Goal: Entertainment & Leisure: Browse casually

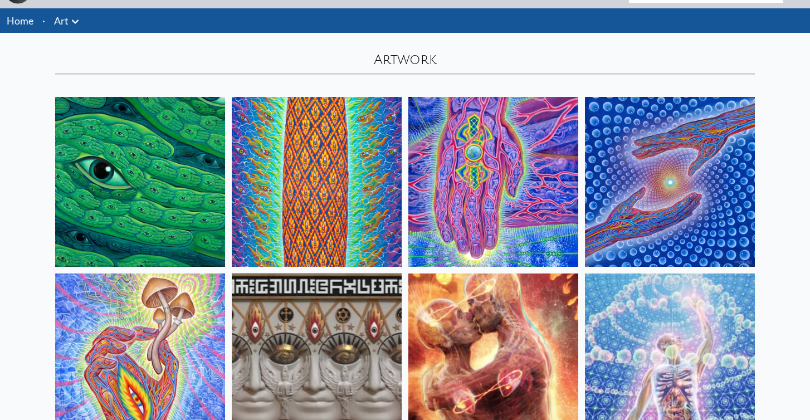
scroll to position [27, 0]
click at [160, 199] on img at bounding box center [140, 182] width 170 height 170
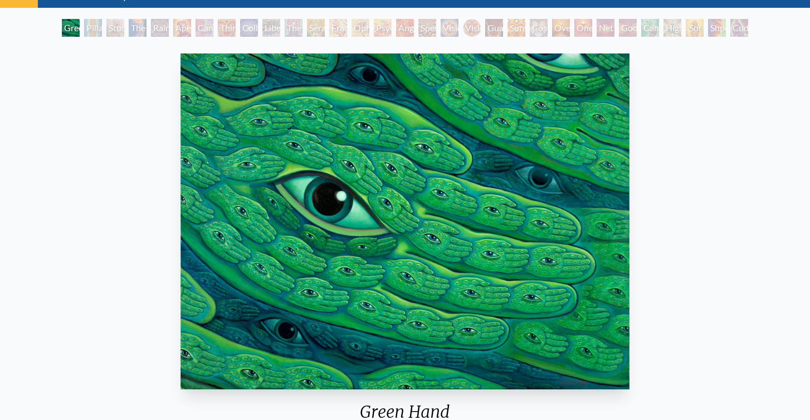
scroll to position [52, 0]
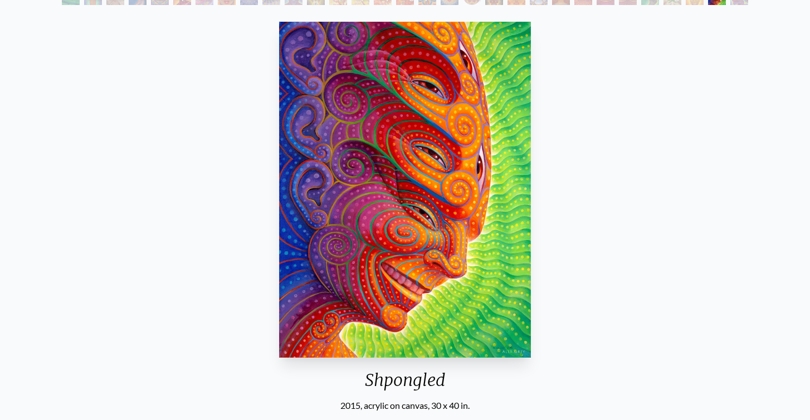
scroll to position [85, 0]
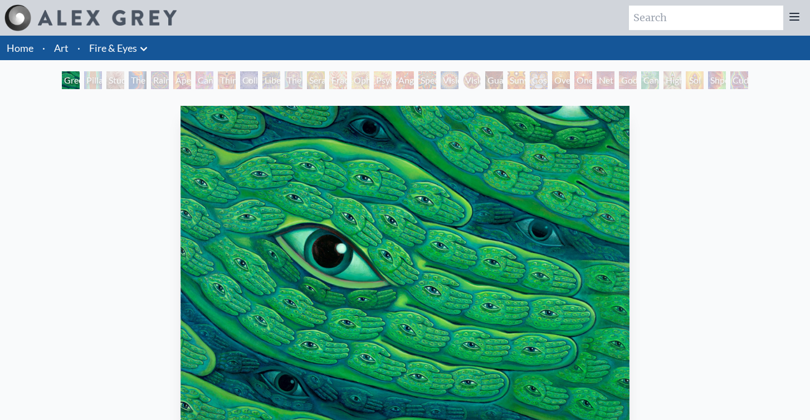
click at [27, 45] on link "Home" at bounding box center [20, 48] width 27 height 12
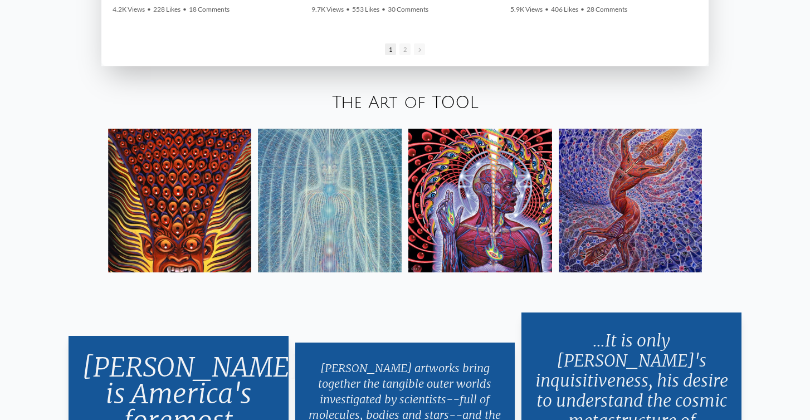
scroll to position [1925, 0]
